Goal: Task Accomplishment & Management: Use online tool/utility

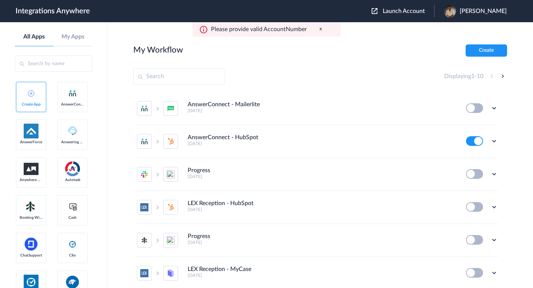
click at [397, 12] on span "Launch Account" at bounding box center [404, 11] width 42 height 6
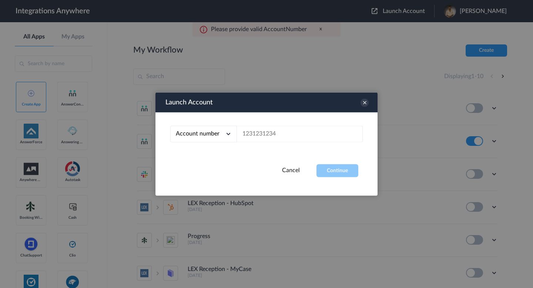
click at [230, 140] on div "Account number" at bounding box center [203, 134] width 67 height 17
click at [224, 163] on li "Email address" at bounding box center [203, 165] width 67 height 14
click at [265, 140] on input "text" at bounding box center [300, 134] width 126 height 17
paste input "Completed testing in live."
click at [345, 174] on button "Continue" at bounding box center [338, 170] width 42 height 13
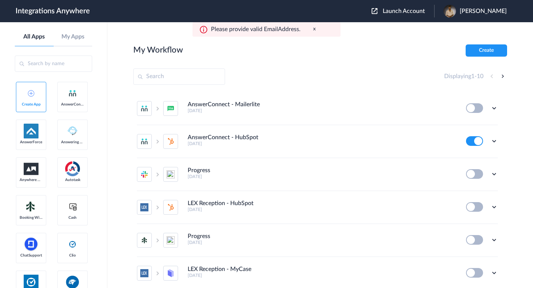
click at [408, 9] on span "Launch Account" at bounding box center [404, 11] width 42 height 6
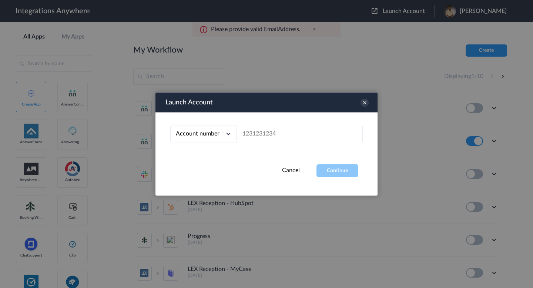
click at [207, 136] on span "Account number" at bounding box center [198, 134] width 44 height 6
click at [213, 160] on li "Email address" at bounding box center [203, 165] width 67 height 14
click at [254, 137] on input "text" at bounding box center [300, 134] width 126 height 17
paste input "[EMAIL_ADDRESS][DOMAIN_NAME]"
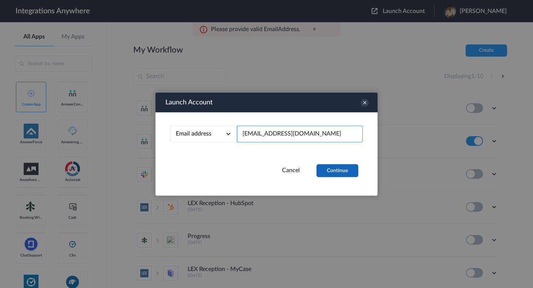
type input "[EMAIL_ADDRESS][DOMAIN_NAME]"
click at [337, 169] on button "Continue" at bounding box center [338, 170] width 42 height 13
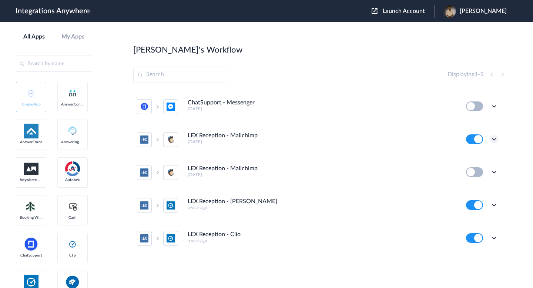
click at [494, 139] on icon at bounding box center [494, 139] width 7 height 7
click at [477, 170] on link "Task history" at bounding box center [473, 169] width 36 height 5
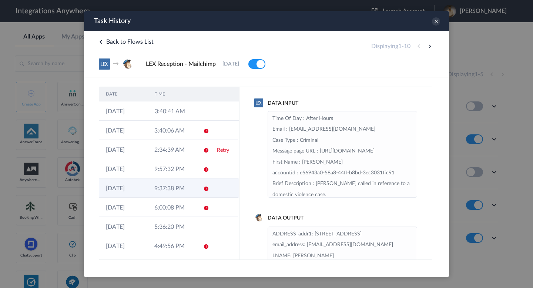
scroll to position [40, 0]
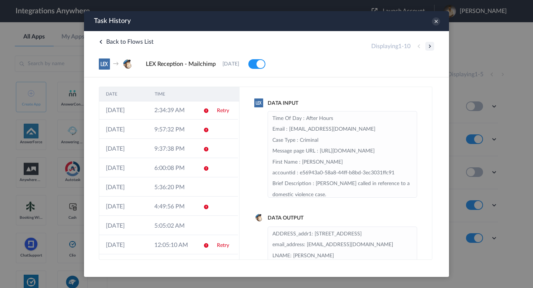
click at [428, 44] on button at bounding box center [429, 46] width 9 height 9
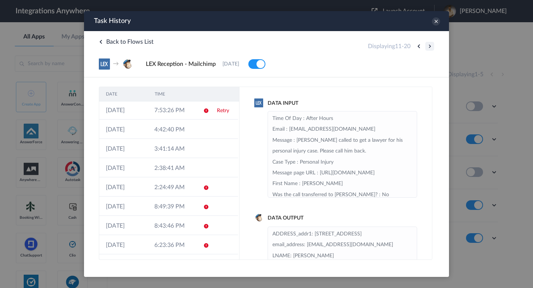
click at [430, 46] on button at bounding box center [429, 46] width 9 height 9
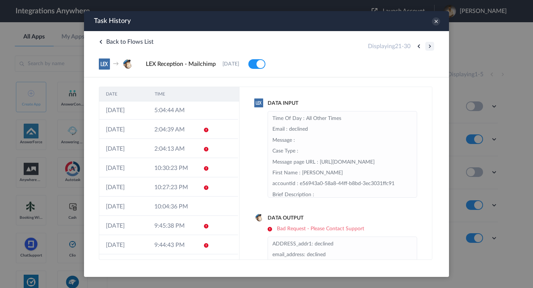
click at [429, 47] on button at bounding box center [429, 46] width 9 height 9
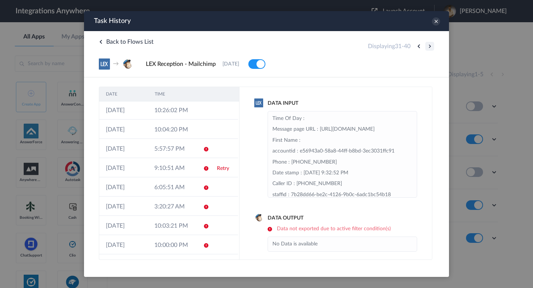
click at [429, 47] on button at bounding box center [429, 46] width 9 height 9
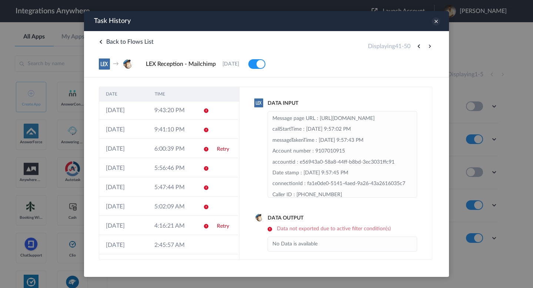
click at [435, 23] on icon at bounding box center [436, 21] width 8 height 8
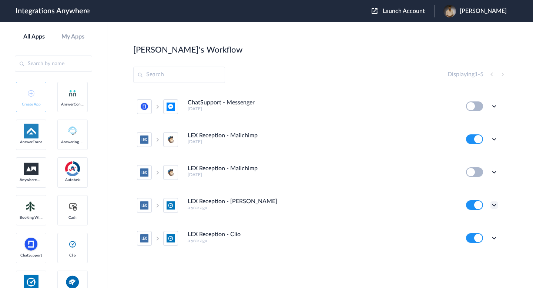
click at [495, 203] on icon at bounding box center [494, 204] width 7 height 7
click at [473, 238] on link "Task history" at bounding box center [473, 235] width 36 height 5
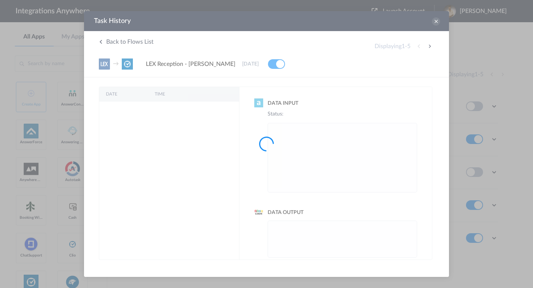
scroll to position [0, 0]
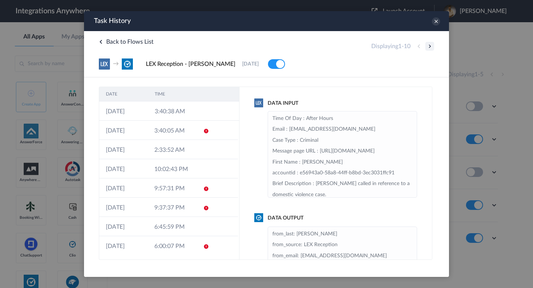
click at [428, 48] on button at bounding box center [429, 46] width 9 height 9
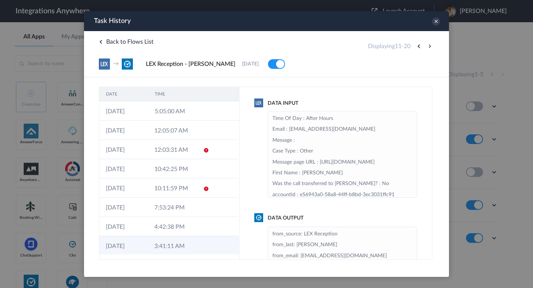
scroll to position [40, 0]
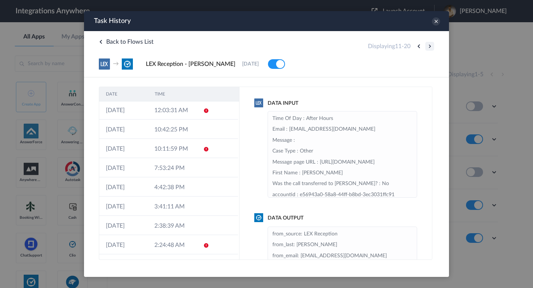
click at [427, 43] on button at bounding box center [429, 46] width 9 height 9
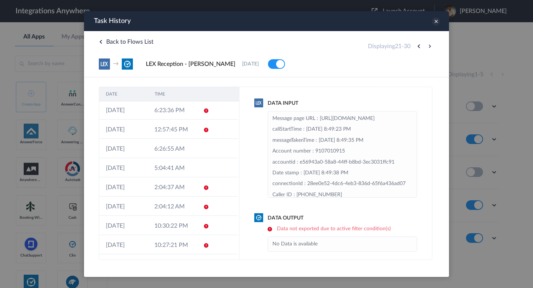
click at [440, 21] on icon at bounding box center [436, 21] width 8 height 8
